Goal: Information Seeking & Learning: Learn about a topic

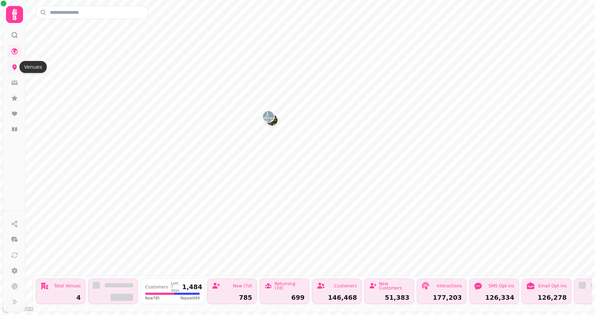
click at [15, 68] on icon at bounding box center [14, 67] width 5 height 6
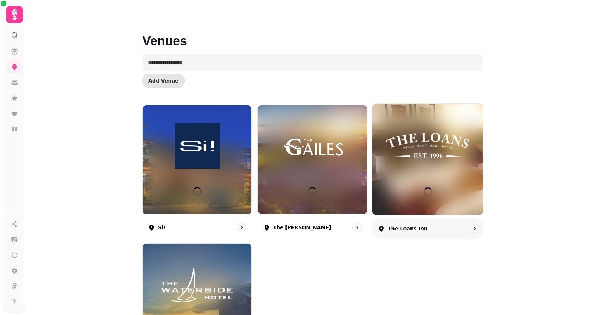
click at [392, 164] on img at bounding box center [427, 146] width 83 height 46
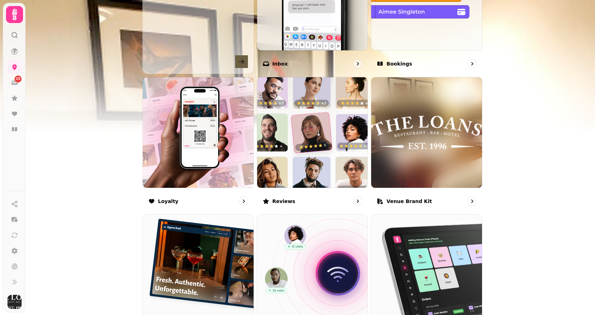
scroll to position [319, 0]
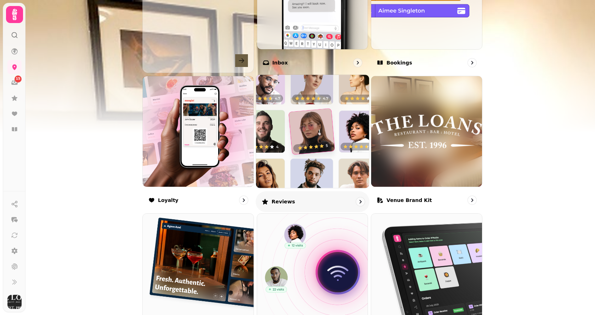
click at [295, 159] on img at bounding box center [313, 131] width 124 height 124
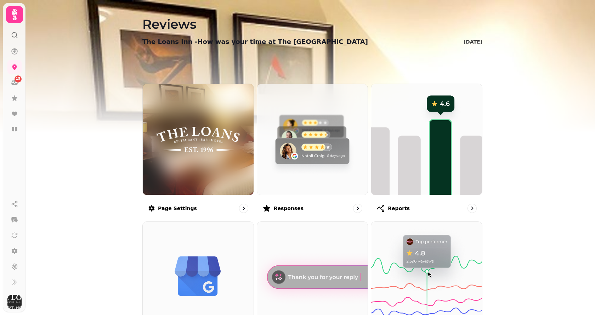
click at [295, 159] on img at bounding box center [312, 139] width 111 height 111
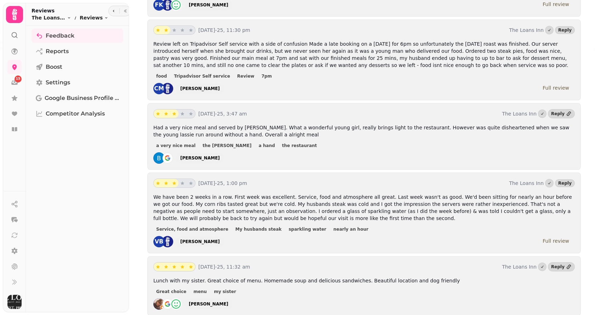
scroll to position [213, 0]
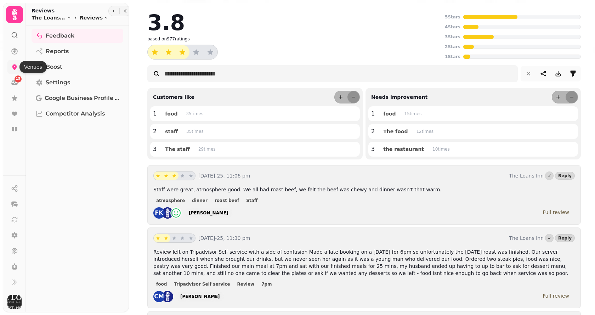
click at [15, 67] on icon at bounding box center [14, 67] width 5 height 6
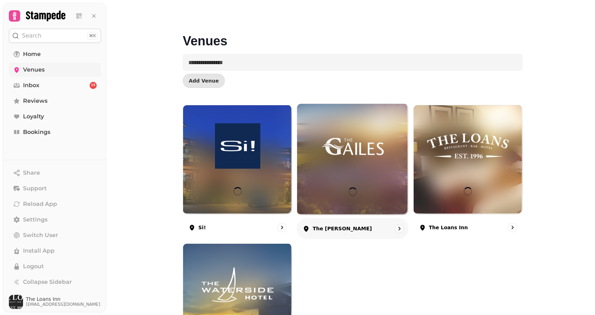
click at [349, 167] on img at bounding box center [352, 146] width 83 height 46
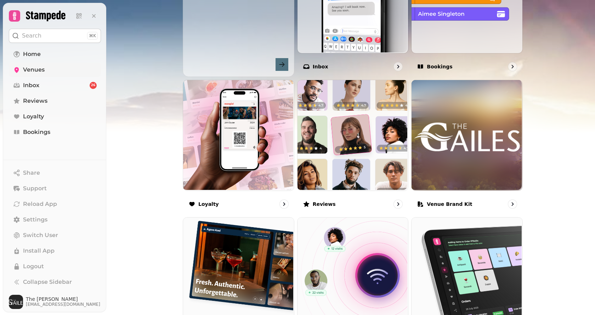
scroll to position [319, 0]
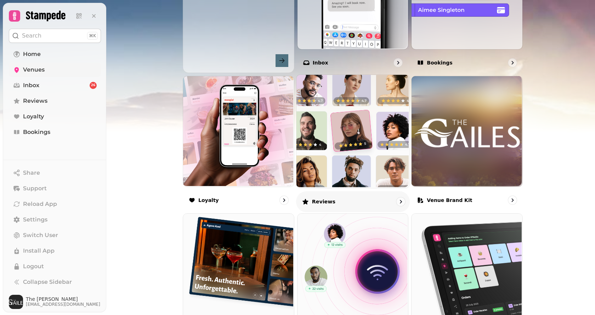
click at [331, 143] on img at bounding box center [352, 130] width 113 height 113
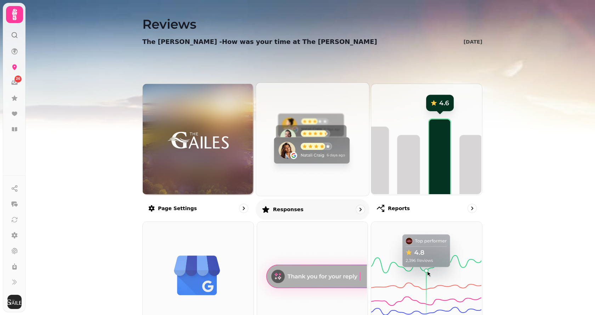
click at [300, 141] on img at bounding box center [311, 138] width 113 height 113
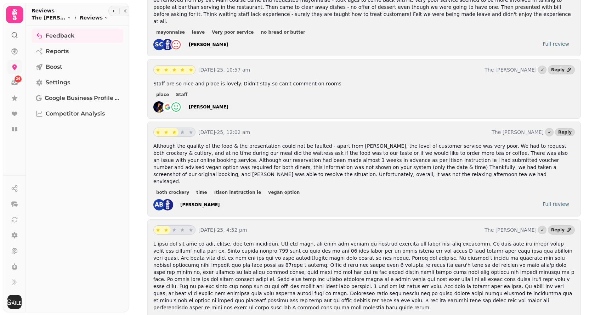
scroll to position [425, 0]
